Goal: Task Accomplishment & Management: Use online tool/utility

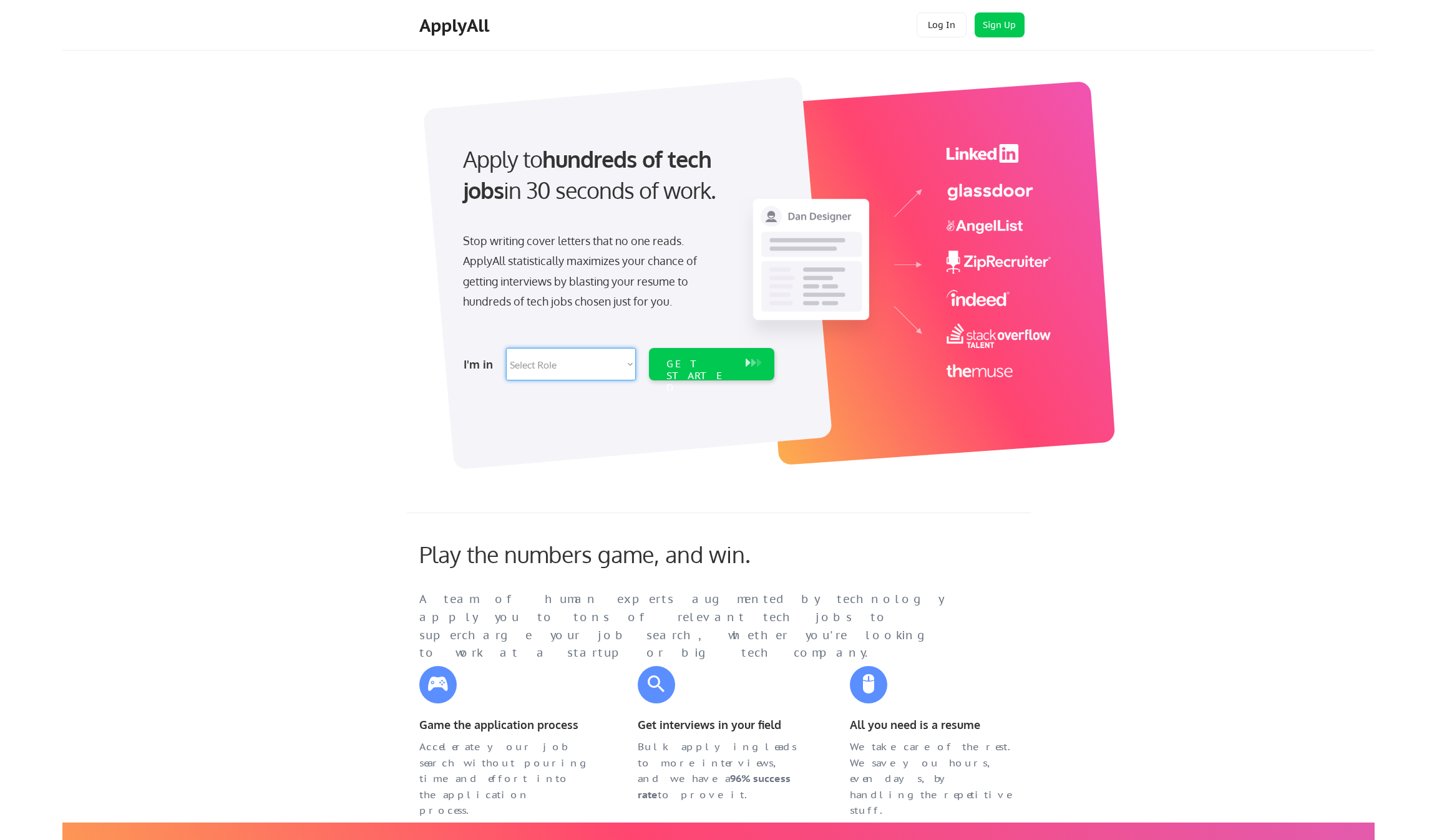
click at [938, 22] on button "Log In" at bounding box center [942, 25] width 50 height 25
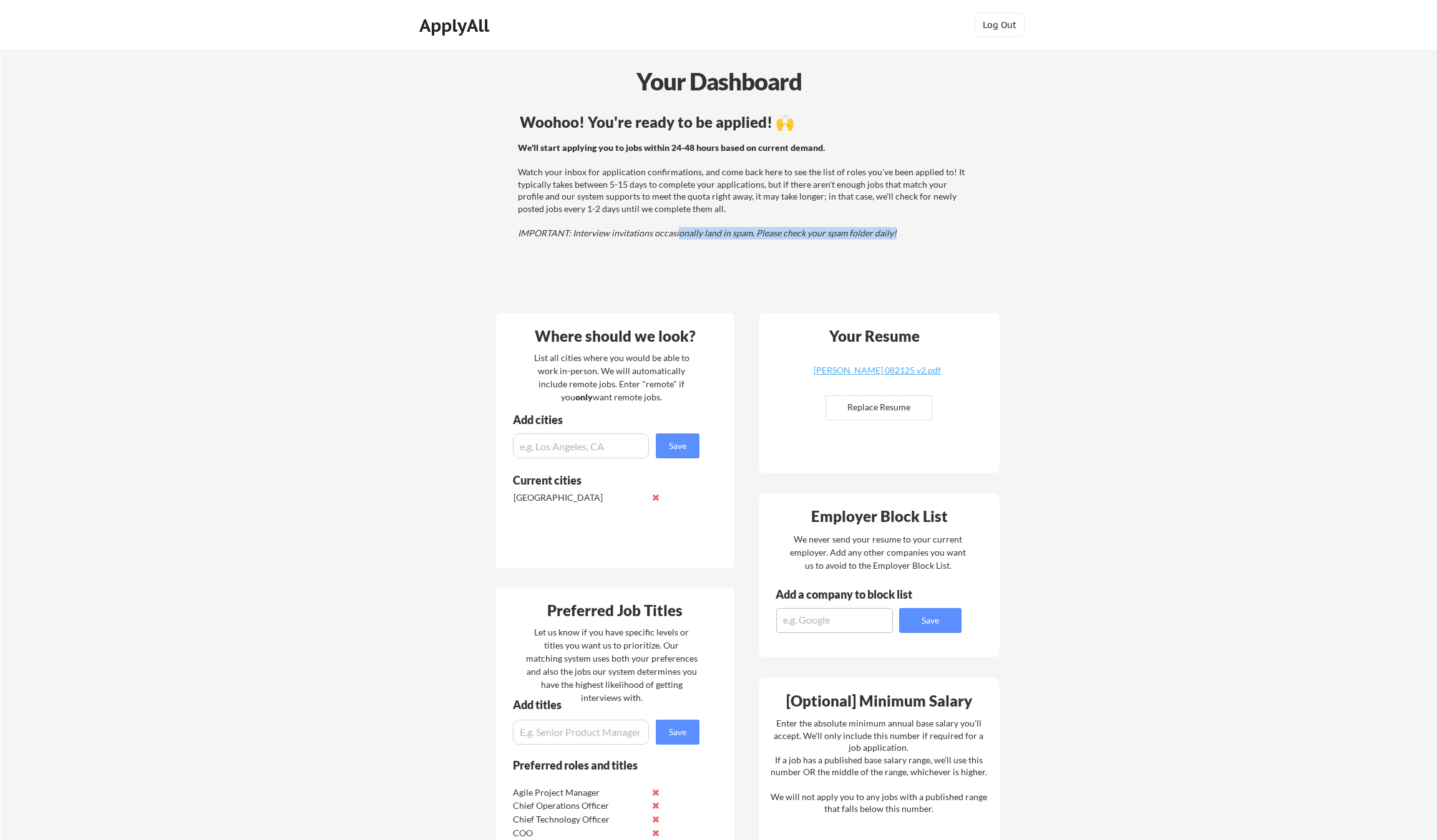
drag, startPoint x: 906, startPoint y: 241, endPoint x: 677, endPoint y: 233, distance: 229.1
click at [677, 233] on div "Woohoo! You're ready to be applied! 🙌 We'll start applying you to jobs within 2…" at bounding box center [745, 206] width 504 height 196
click at [677, 233] on em "IMPORTANT: Interview invitations occasionally land in spam. Please check your s…" at bounding box center [707, 233] width 379 height 11
drag, startPoint x: 621, startPoint y: 231, endPoint x: 783, endPoint y: 236, distance: 162.1
click at [781, 236] on div "Woohoo! You're ready to be applied! 🙌 We'll start applying you to jobs within 2…" at bounding box center [745, 206] width 504 height 196
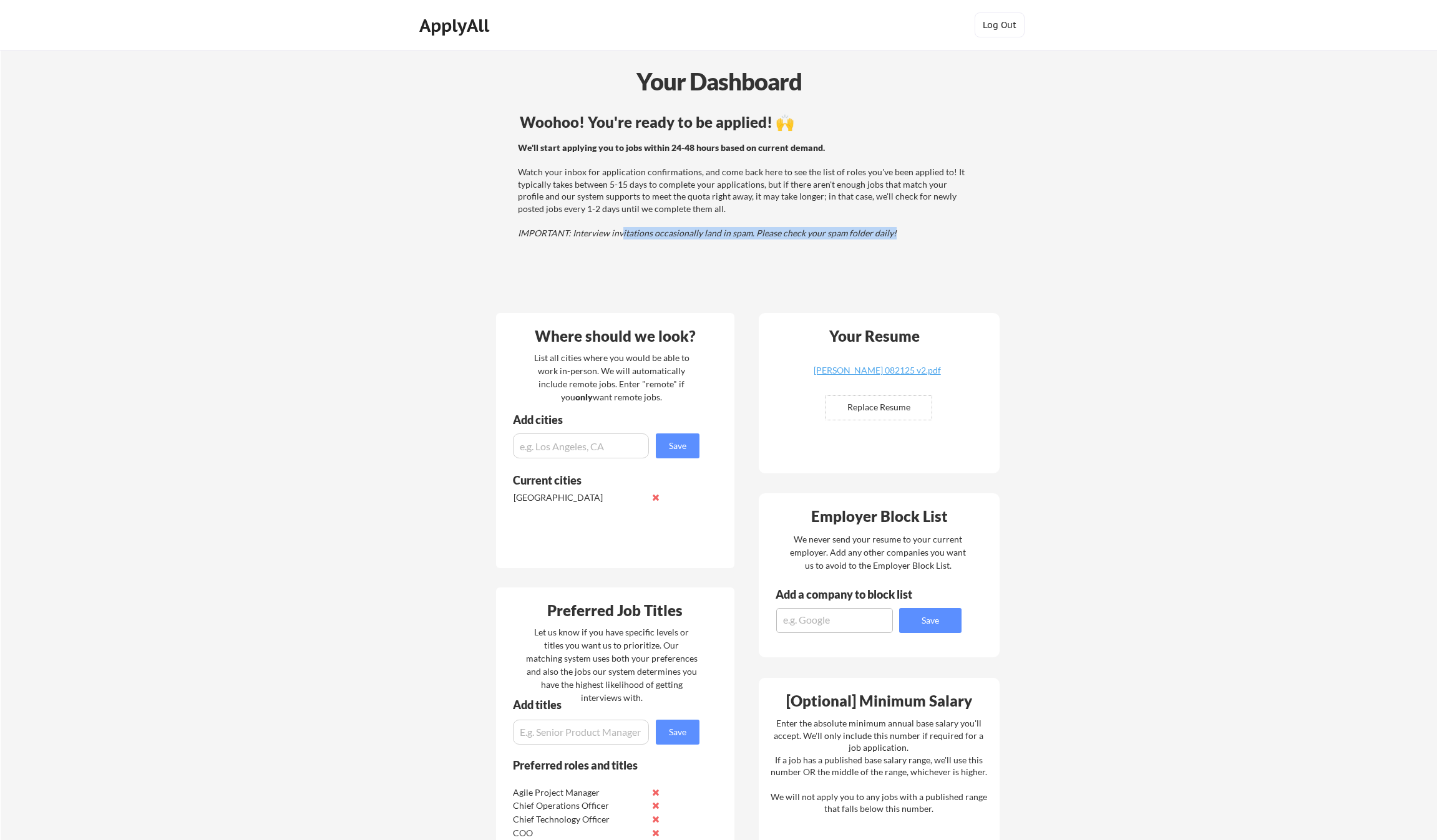
click at [783, 236] on div "Woohoo! You're ready to be applied! 🙌 We'll start applying you to jobs within 2…" at bounding box center [745, 206] width 504 height 196
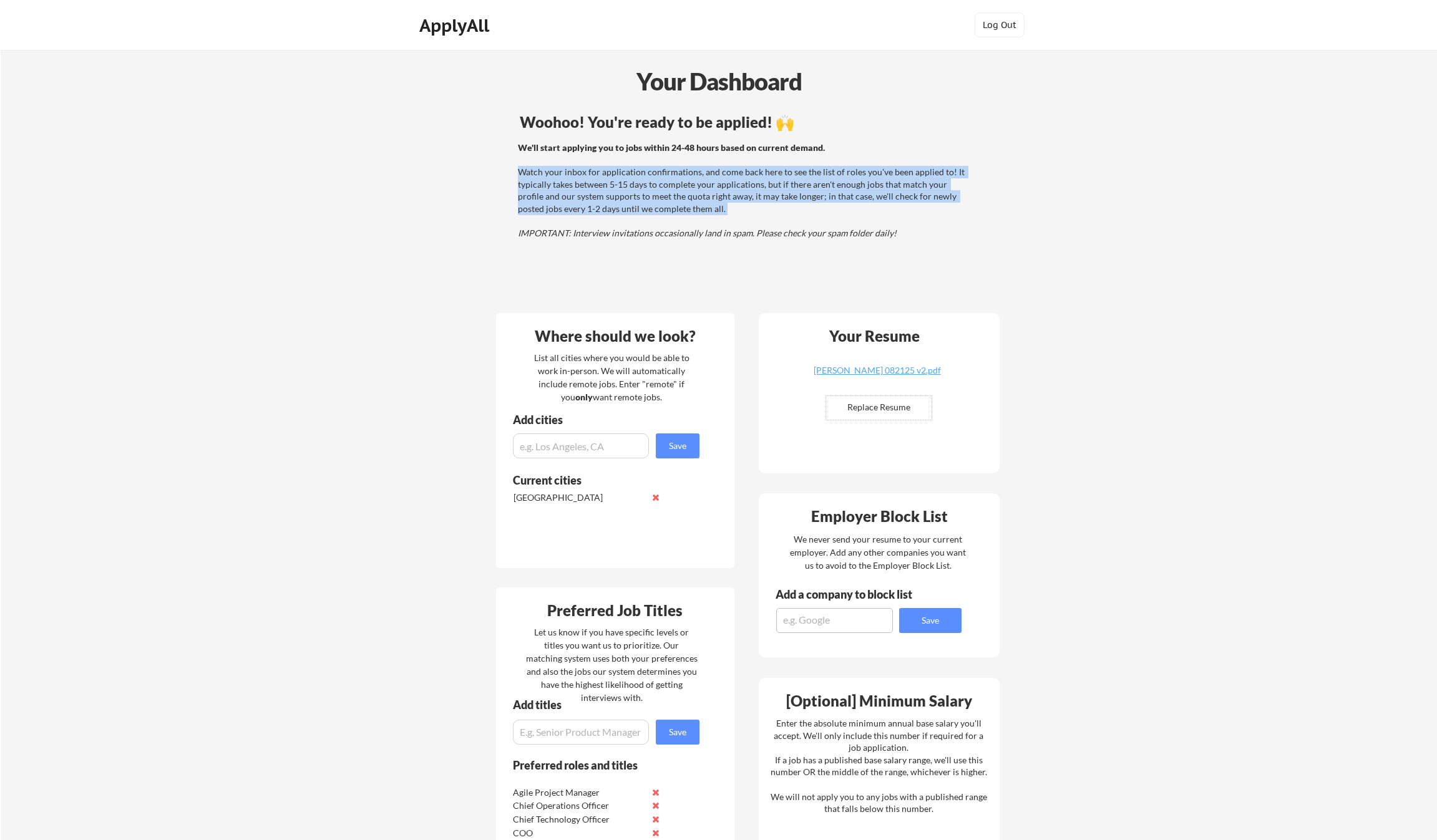
drag, startPoint x: 515, startPoint y: 174, endPoint x: 767, endPoint y: 218, distance: 255.8
click at [767, 218] on div "We'll start applying you to jobs within 24-48 hours based on current demand. Wa…" at bounding box center [743, 189] width 500 height 95
click at [767, 218] on div "We'll start applying you to jobs within 24-48 hours based on current demand. Wa…" at bounding box center [743, 190] width 450 height 98
drag, startPoint x: 767, startPoint y: 218, endPoint x: 493, endPoint y: 168, distance: 278.5
click at [493, 168] on div "We'll start applying you to jobs within 24-48 hours based on current demand. Wa…" at bounding box center [743, 189] width 500 height 95
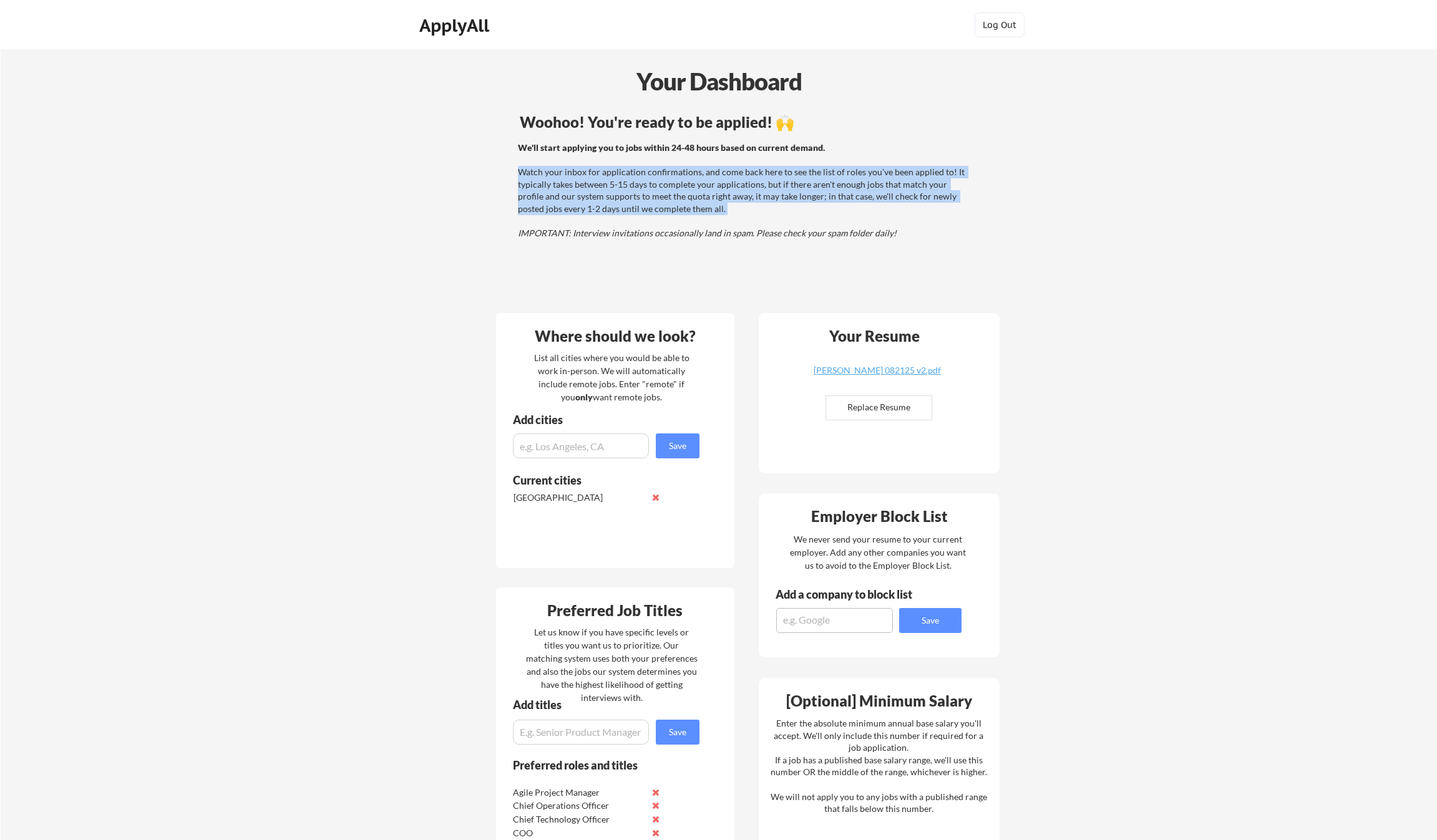
click at [493, 168] on div "We'll start applying you to jobs within 24-48 hours based on current demand. Wa…" at bounding box center [743, 189] width 500 height 95
